Goal: Find specific page/section: Find specific page/section

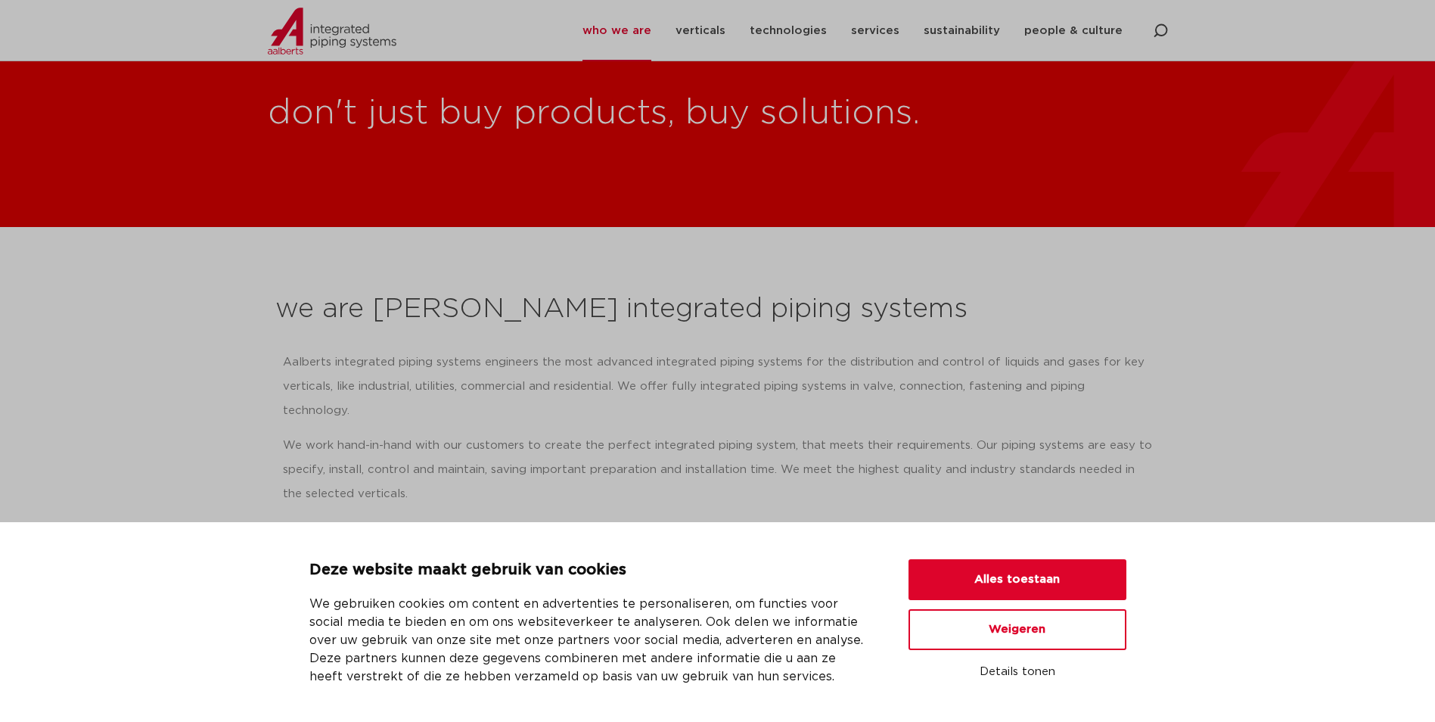
scroll to position [76, 0]
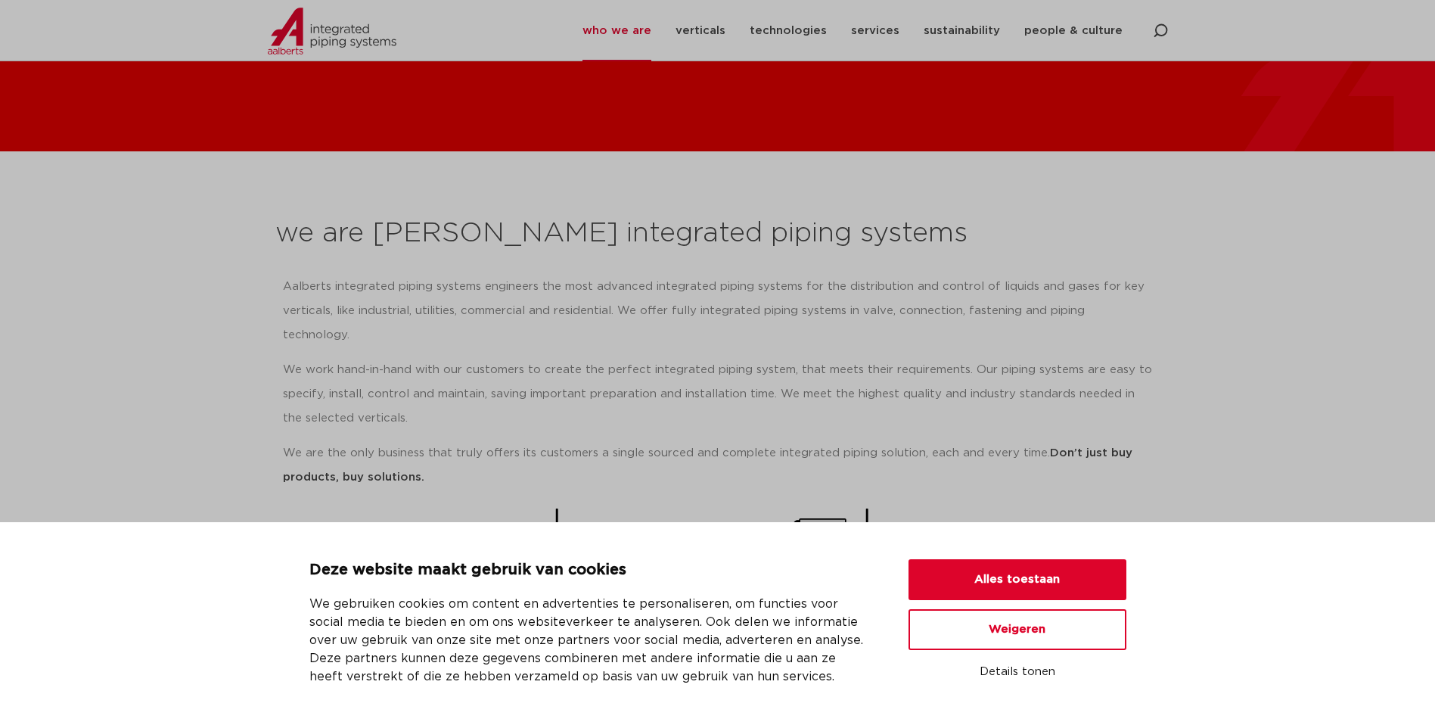
click at [557, 369] on p "We work hand-in-hand with our customers to create the perfect integrated piping…" at bounding box center [718, 394] width 870 height 73
click at [1010, 643] on button "Weigeren" at bounding box center [1017, 629] width 218 height 41
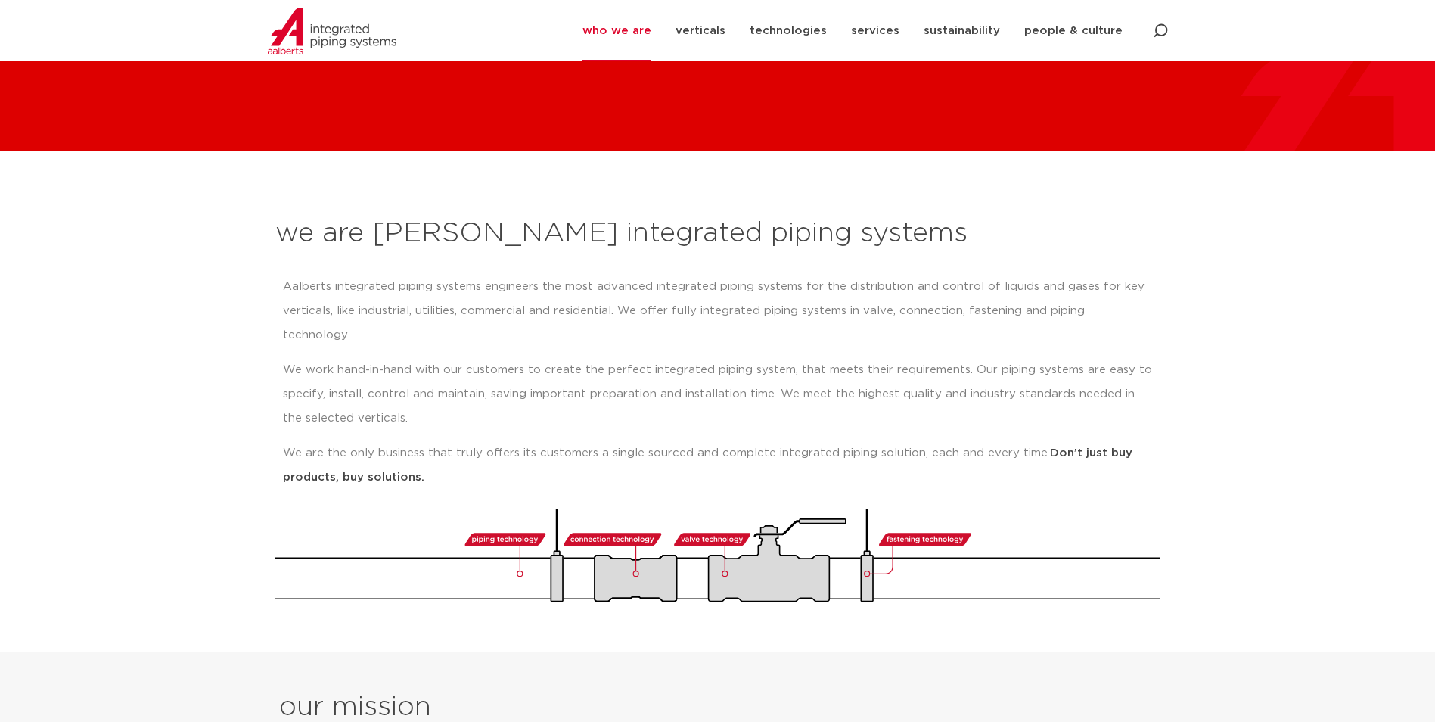
click at [455, 358] on p "We work hand-in-hand with our customers to create the perfect integrated piping…" at bounding box center [718, 394] width 870 height 73
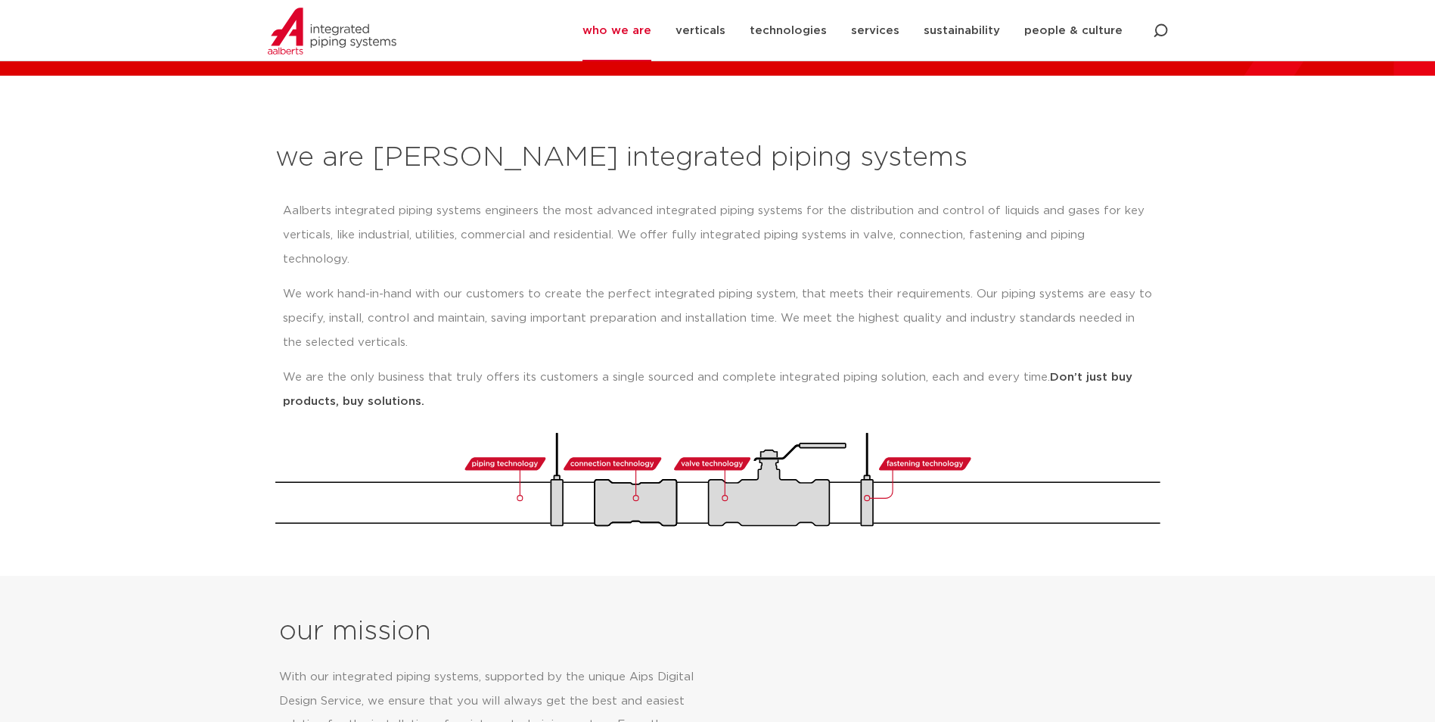
drag, startPoint x: 471, startPoint y: 225, endPoint x: 465, endPoint y: 220, distance: 8.0
click at [471, 225] on p "Aalberts integrated piping systems engineers the most advanced integrated pipin…" at bounding box center [718, 235] width 870 height 73
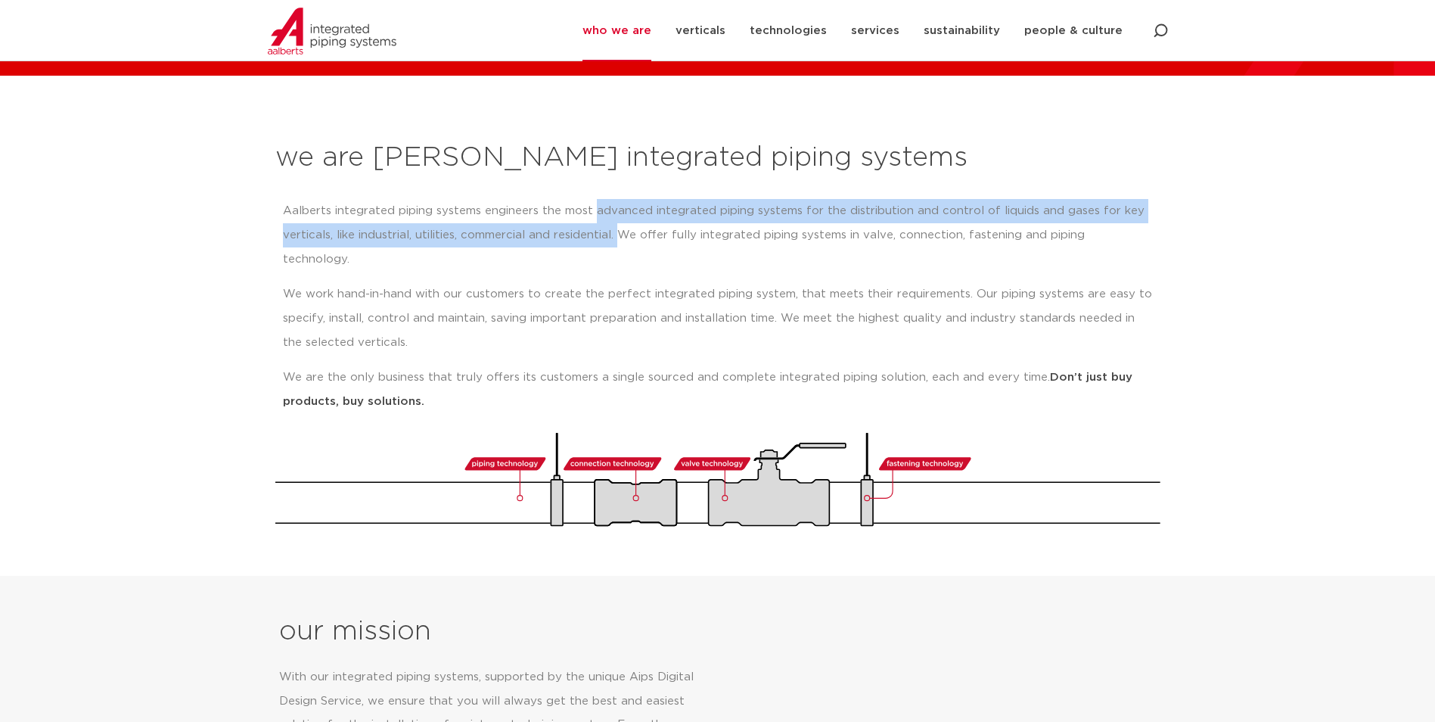
drag, startPoint x: 594, startPoint y: 211, endPoint x: 621, endPoint y: 240, distance: 39.6
click at [621, 240] on p "Aalberts integrated piping systems engineers the most advanced integrated pipin…" at bounding box center [718, 235] width 870 height 73
copy p "advanced integrated piping systems for the distribution and control of liquids …"
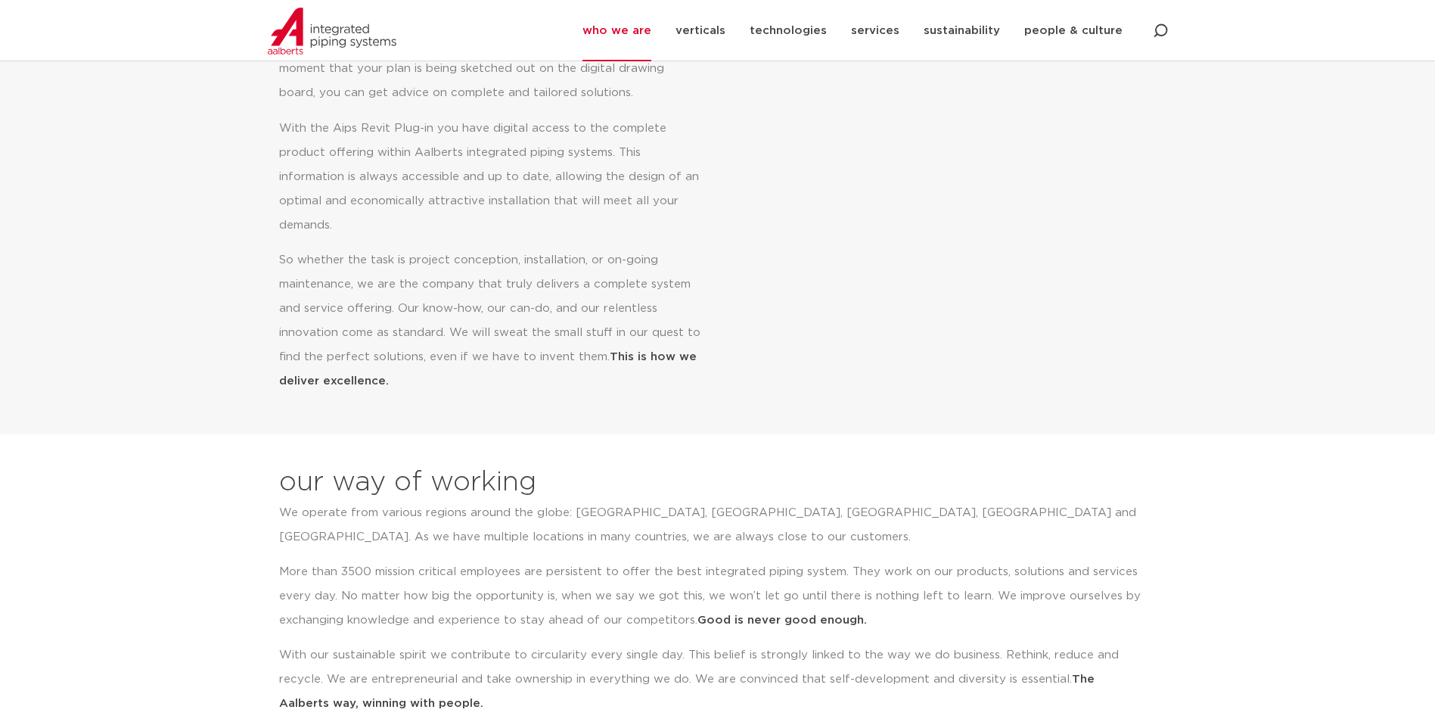
scroll to position [832, 0]
click at [656, 521] on p "We operate from various regions around the globe: [GEOGRAPHIC_DATA], [GEOGRAPHI…" at bounding box center [712, 524] width 866 height 48
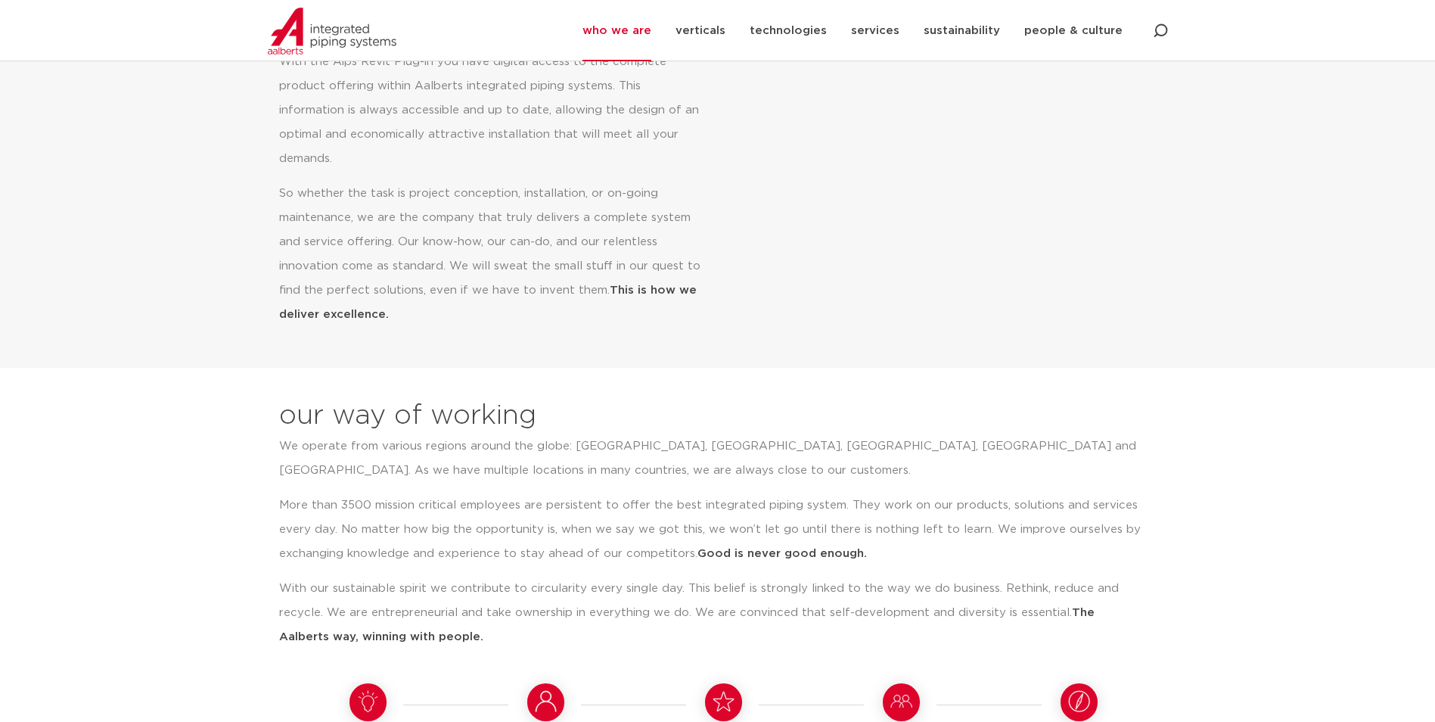
scroll to position [1135, 0]
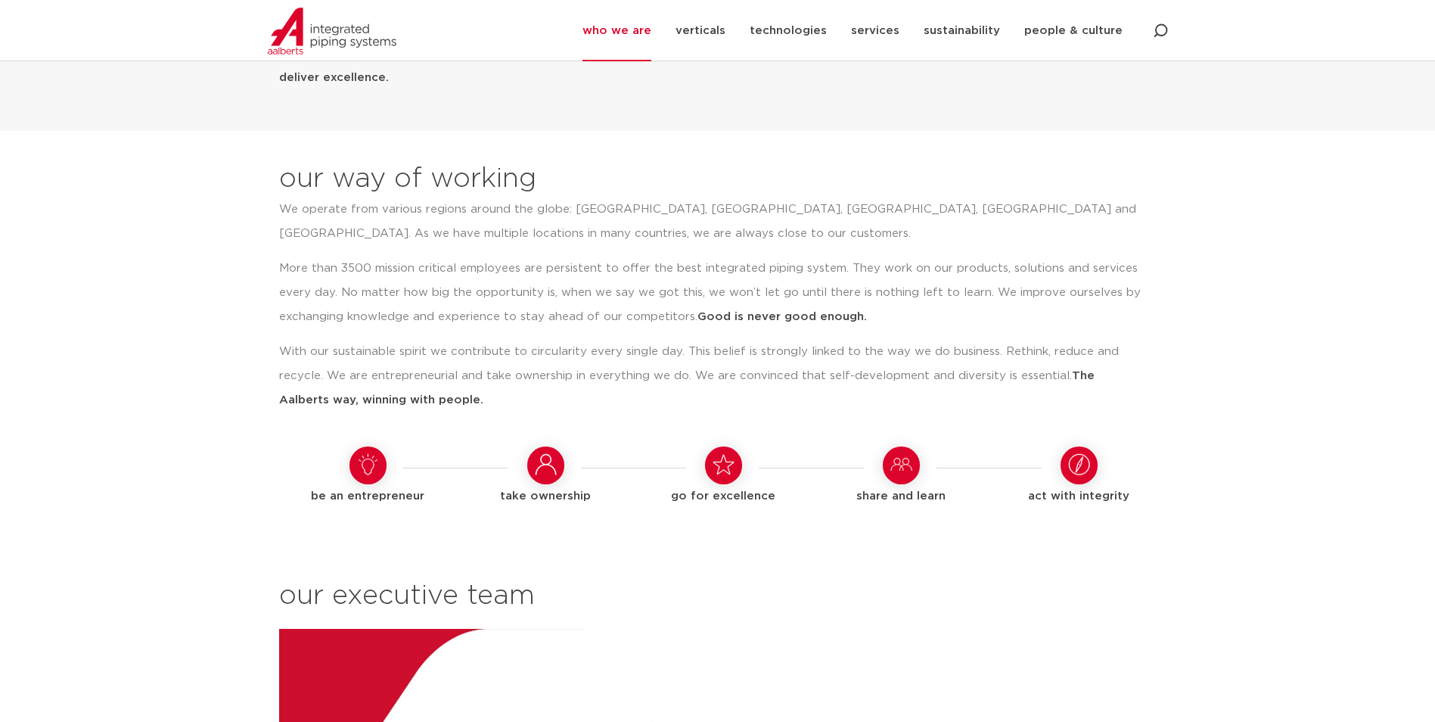
click at [445, 368] on p "With our sustainable spirit we contribute to circularity every single day. This…" at bounding box center [712, 376] width 866 height 73
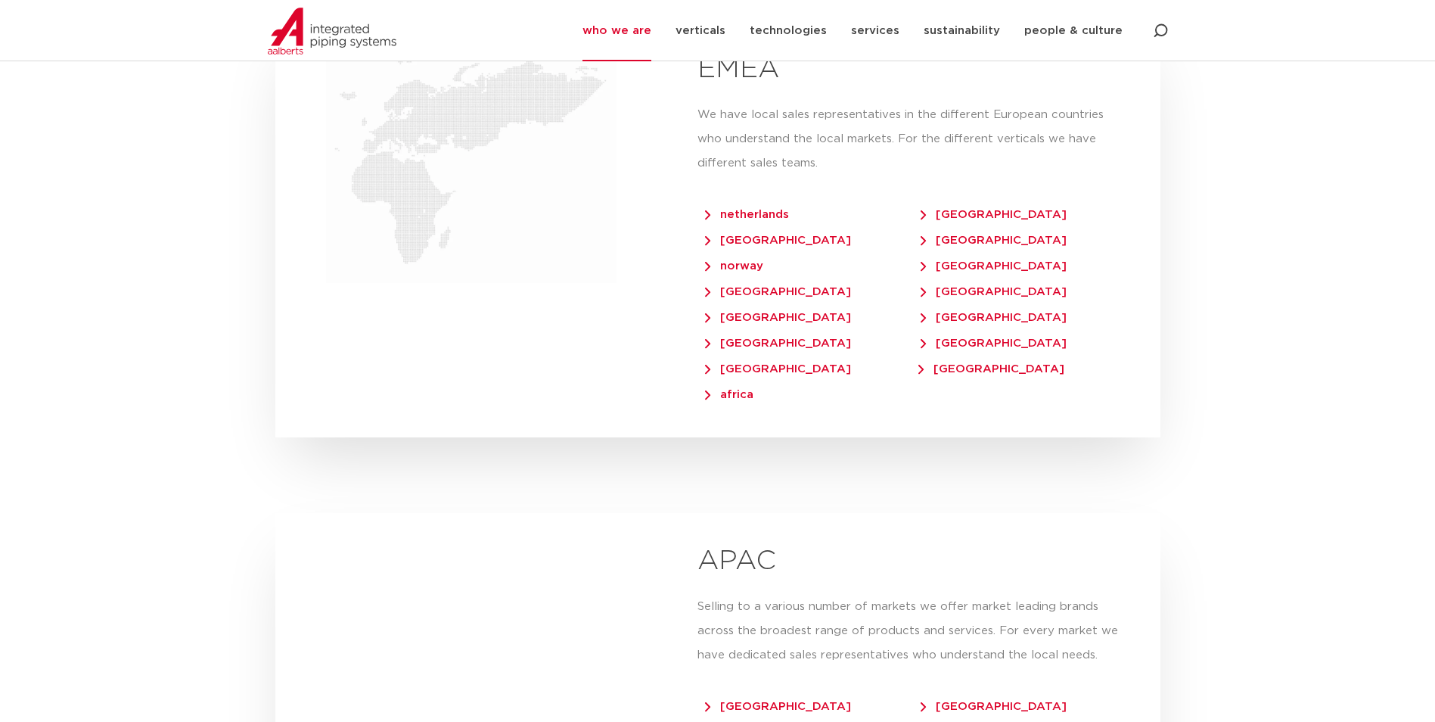
scroll to position [3101, 0]
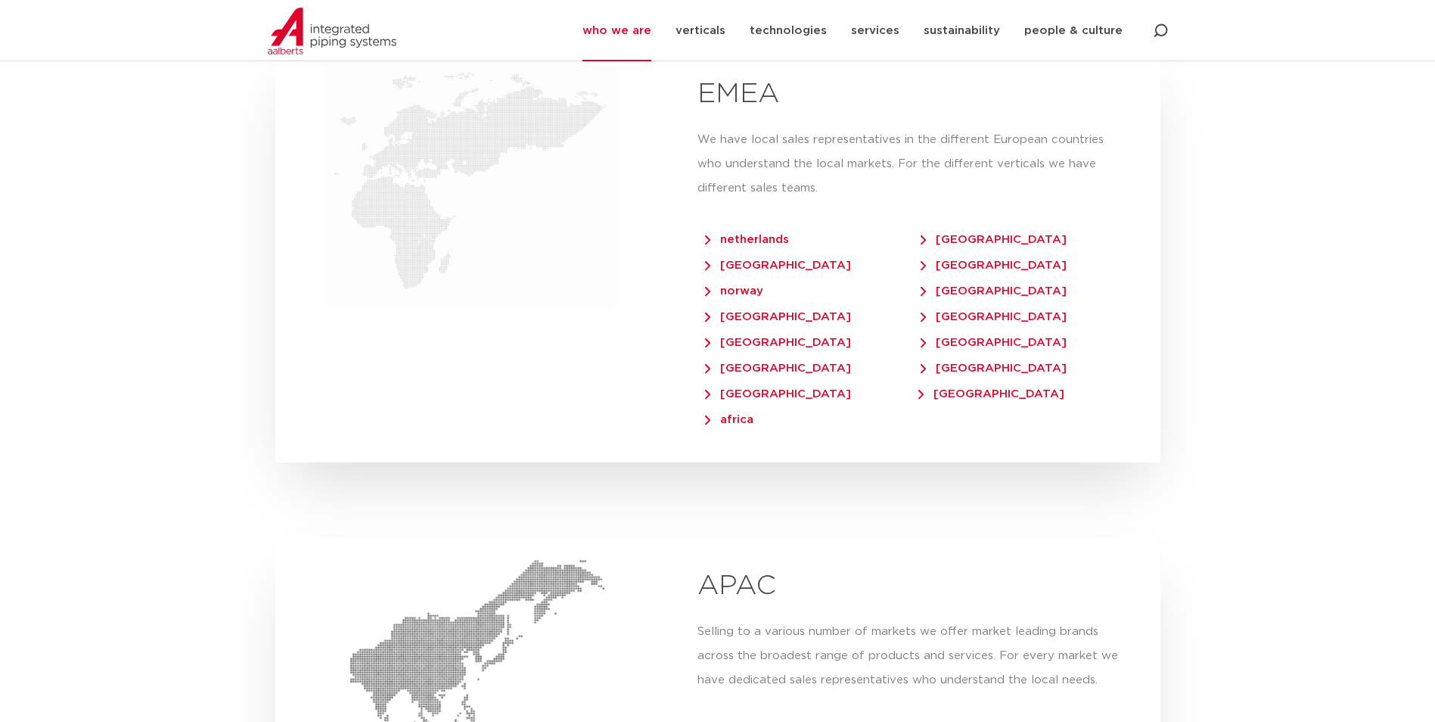
click at [743, 234] on span "netherlands" at bounding box center [747, 239] width 84 height 11
